Goal: Browse casually

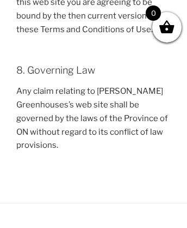
scroll to position [1965, 0]
